Goal: Transaction & Acquisition: Subscribe to service/newsletter

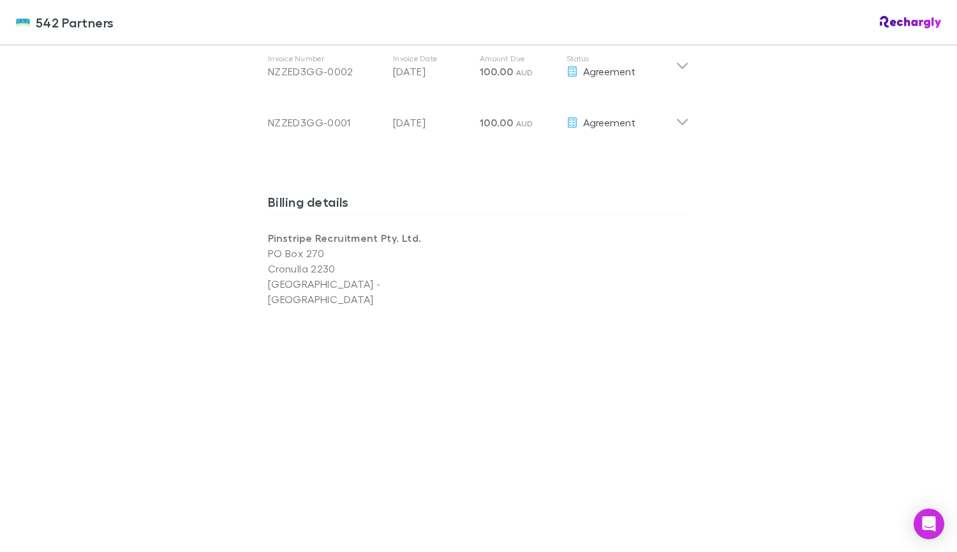
scroll to position [1123, 0]
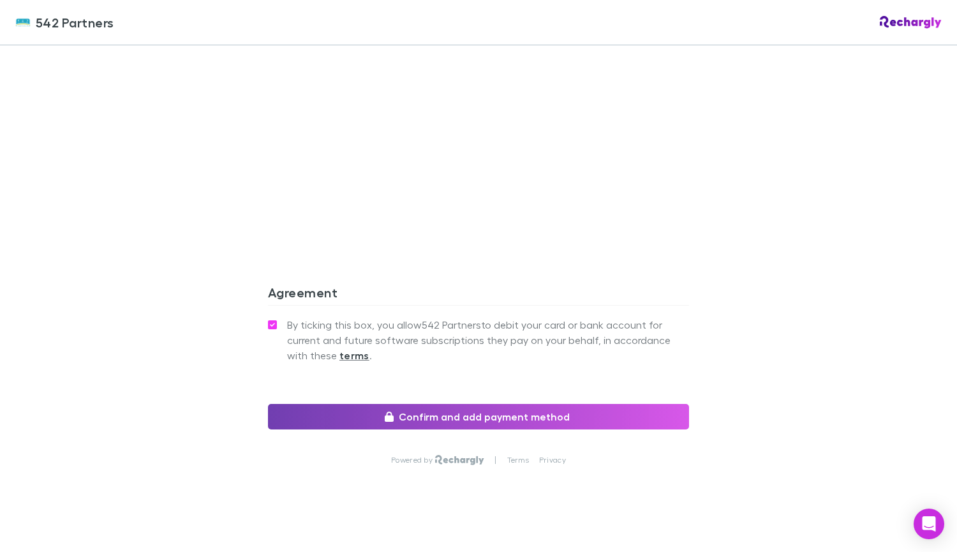
click at [458, 404] on button "Confirm and add payment method" at bounding box center [478, 417] width 421 height 26
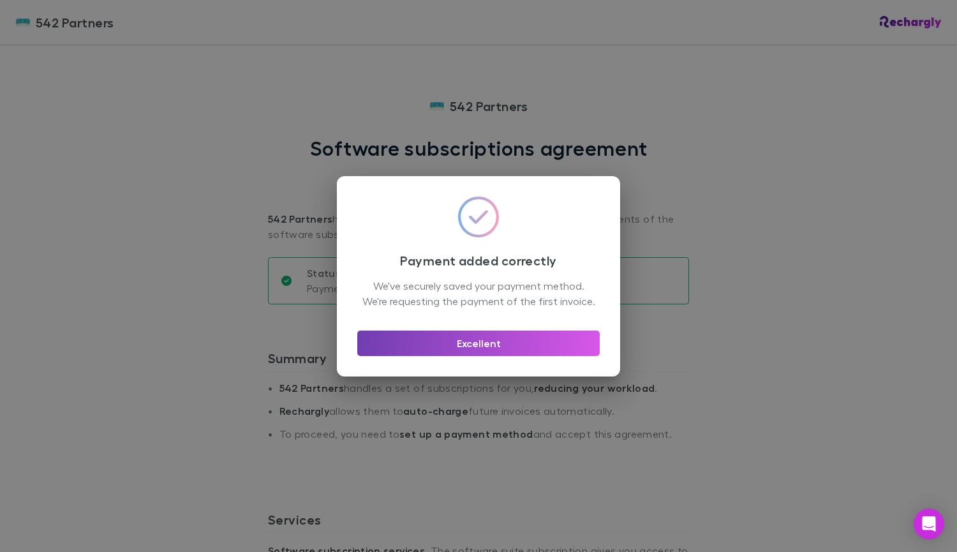
click at [475, 348] on button "Excellent" at bounding box center [478, 343] width 242 height 26
